Goal: Transaction & Acquisition: Book appointment/travel/reservation

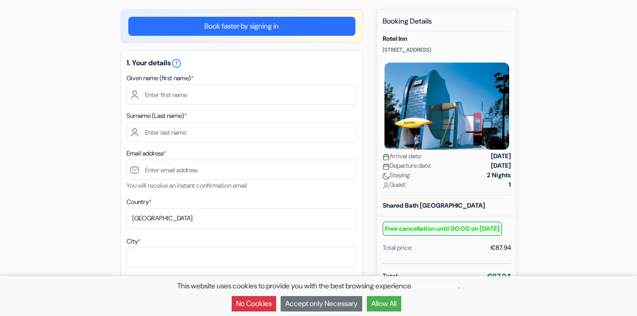
scroll to position [71, 0]
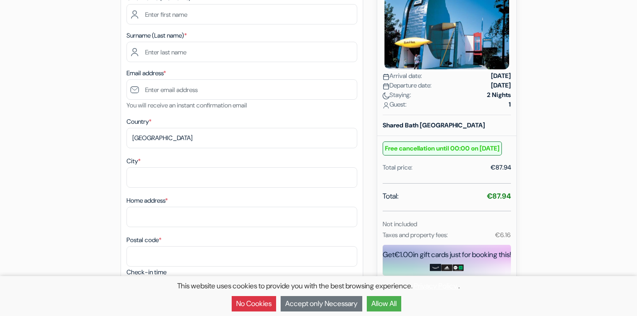
scroll to position [84, 0]
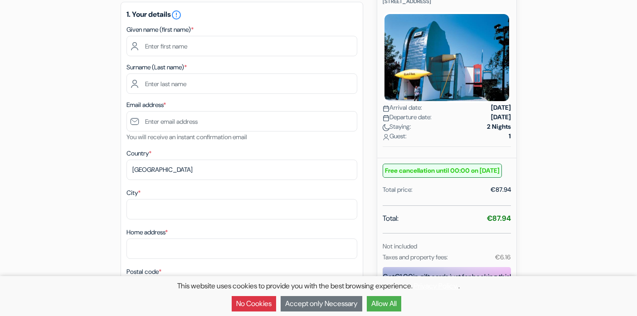
scroll to position [126, 0]
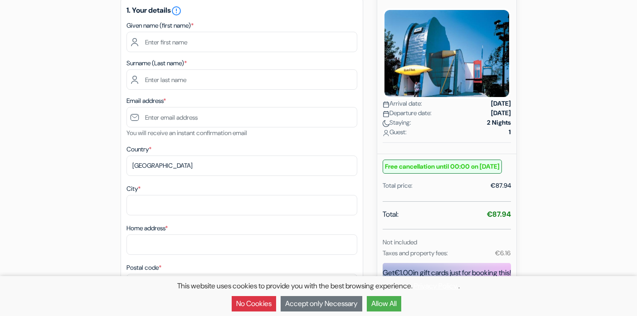
click at [250, 299] on button "No Cookies" at bounding box center [254, 303] width 44 height 15
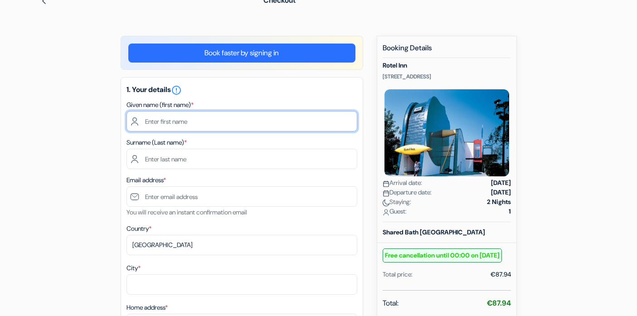
scroll to position [45, 0]
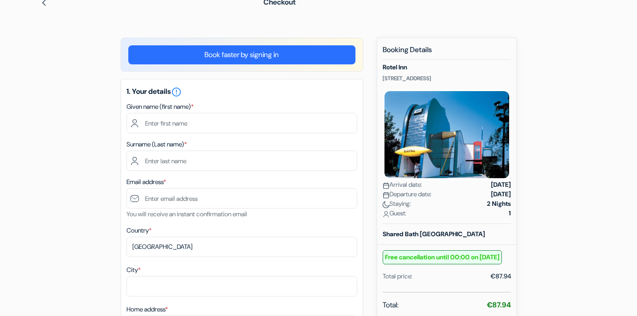
click at [293, 63] on link "Book faster by signing in" at bounding box center [241, 54] width 227 height 19
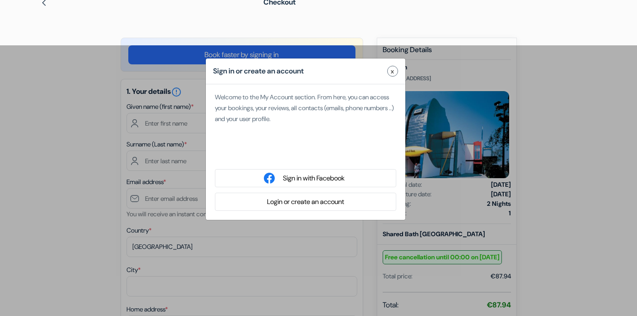
click at [329, 156] on div "Über Google anmelden. Wird in neuem Tab geöffnet." at bounding box center [305, 155] width 181 height 20
click at [395, 70] on button "x" at bounding box center [392, 71] width 11 height 11
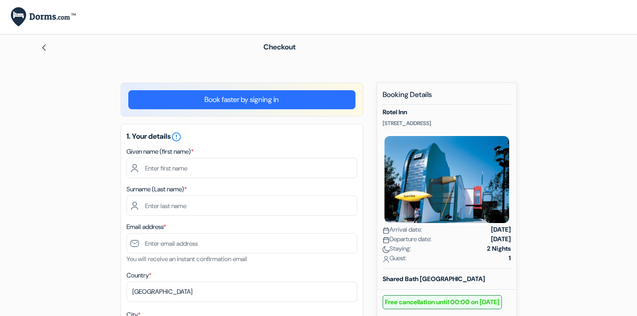
scroll to position [0, 0]
click at [584, 41] on div "Checkout" at bounding box center [319, 46] width 599 height 25
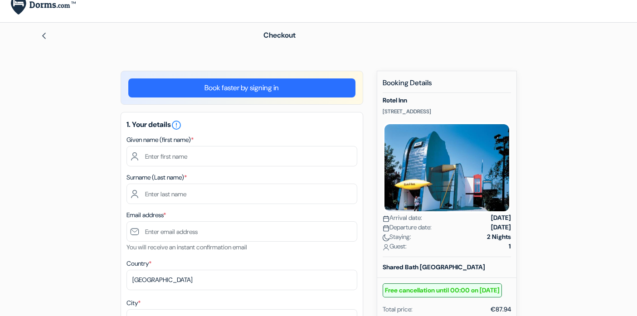
click at [584, 36] on div "Checkout" at bounding box center [427, 35] width 339 height 11
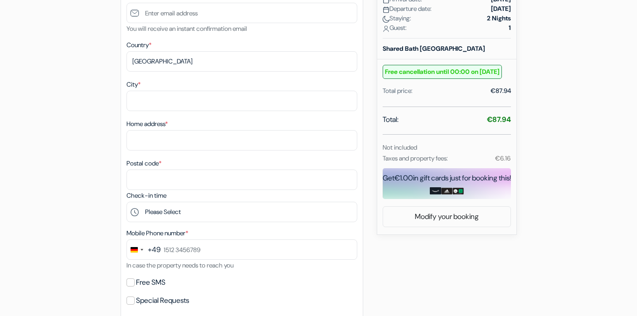
scroll to position [63, 0]
